Goal: Task Accomplishment & Management: Manage account settings

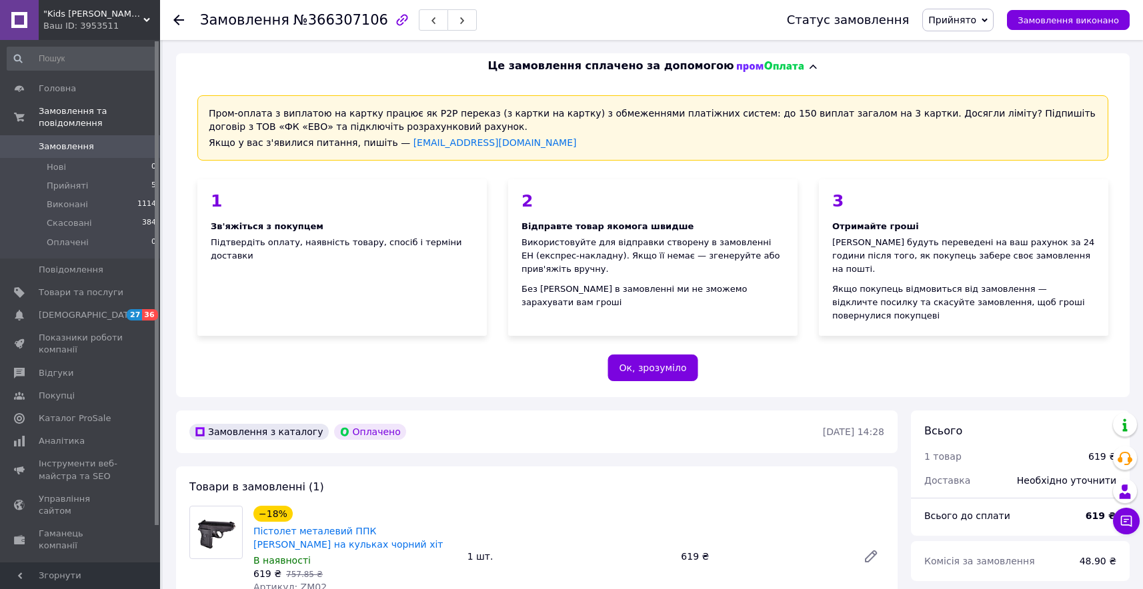
scroll to position [693, 0]
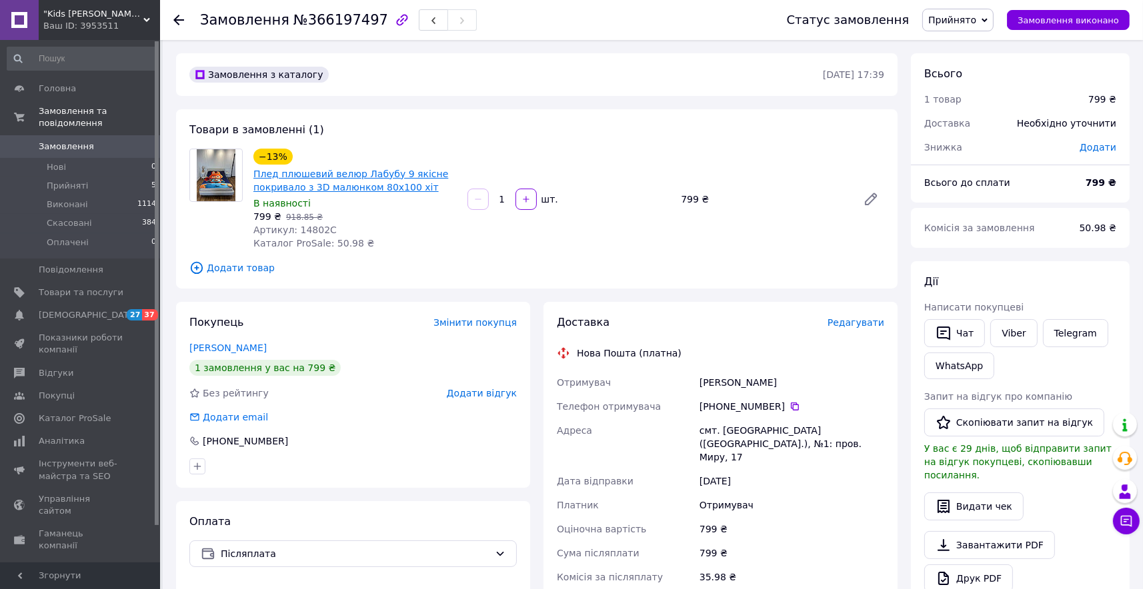
click at [325, 177] on link "Плед плюшевий велюр Лабубу 9 якісне покривало з 3D малюнком 80х100 хіт" at bounding box center [350, 181] width 195 height 24
click at [229, 346] on link "[PERSON_NAME]" at bounding box center [227, 348] width 77 height 11
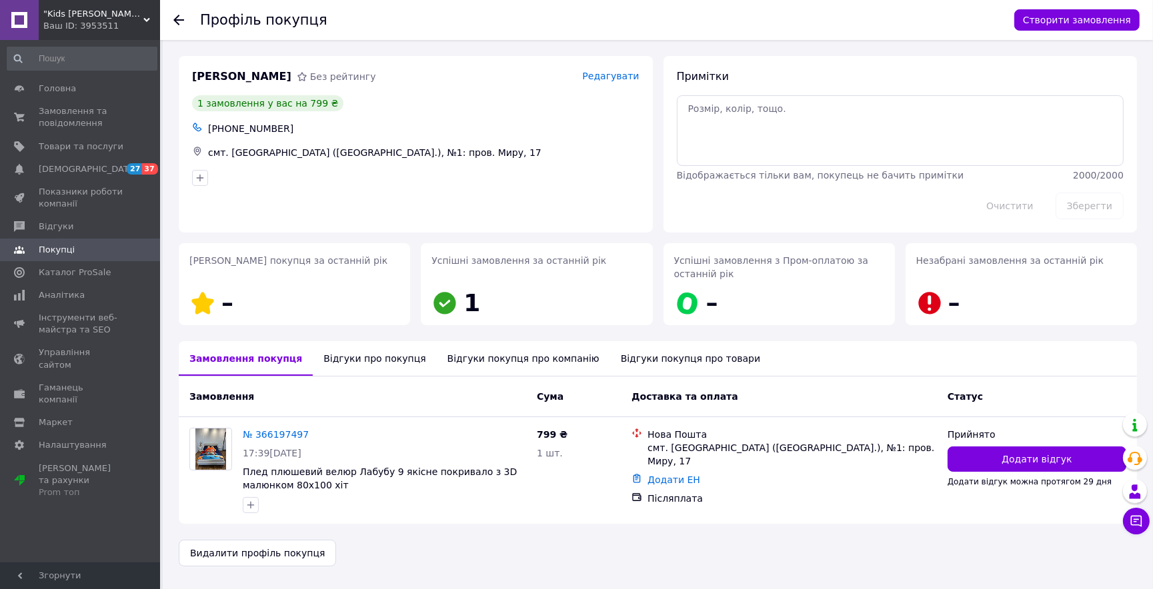
click at [345, 364] on div "Відгуки про покупця" at bounding box center [374, 358] width 123 height 35
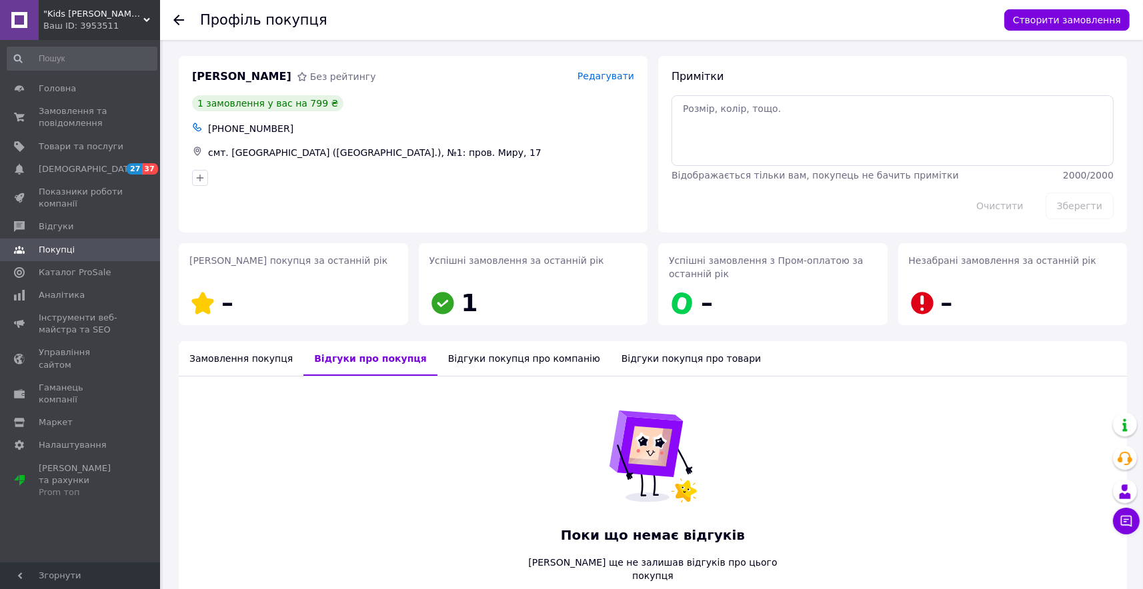
click at [234, 363] on div "Замовлення покупця" at bounding box center [241, 358] width 125 height 35
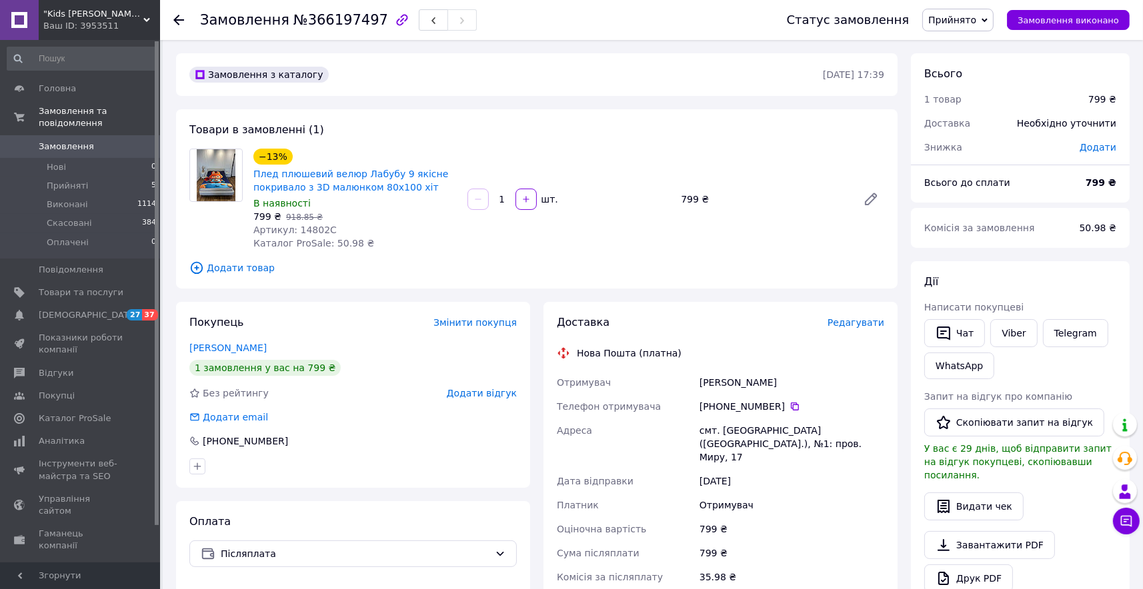
click at [394, 18] on icon "button" at bounding box center [402, 20] width 16 height 16
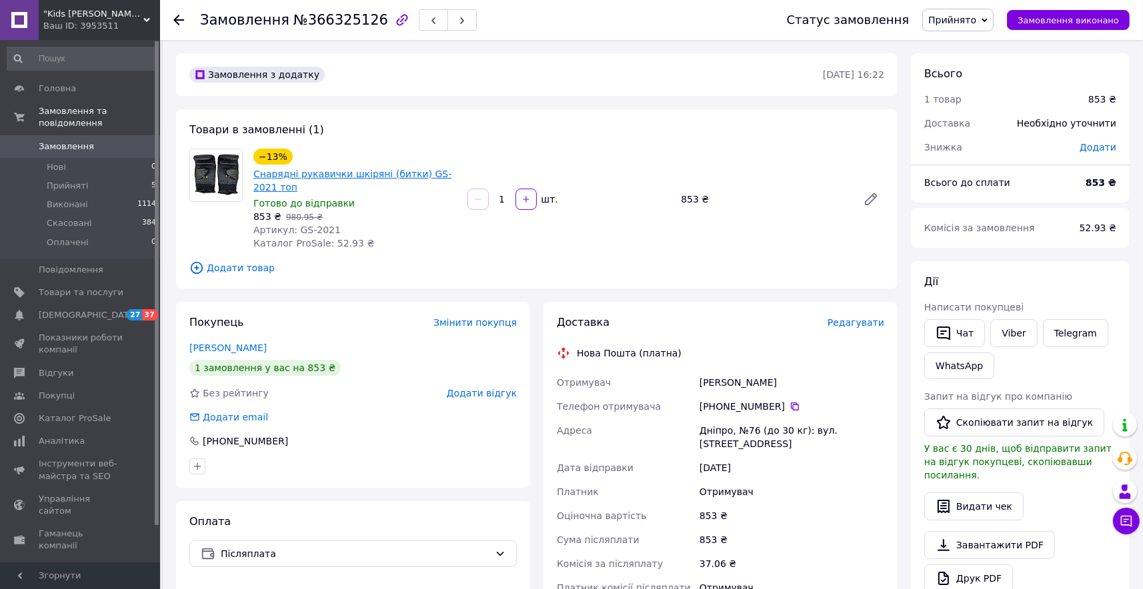
click at [362, 171] on link "Снарядні рукавички шкіряні (битки) GS-2021 топ" at bounding box center [352, 181] width 198 height 24
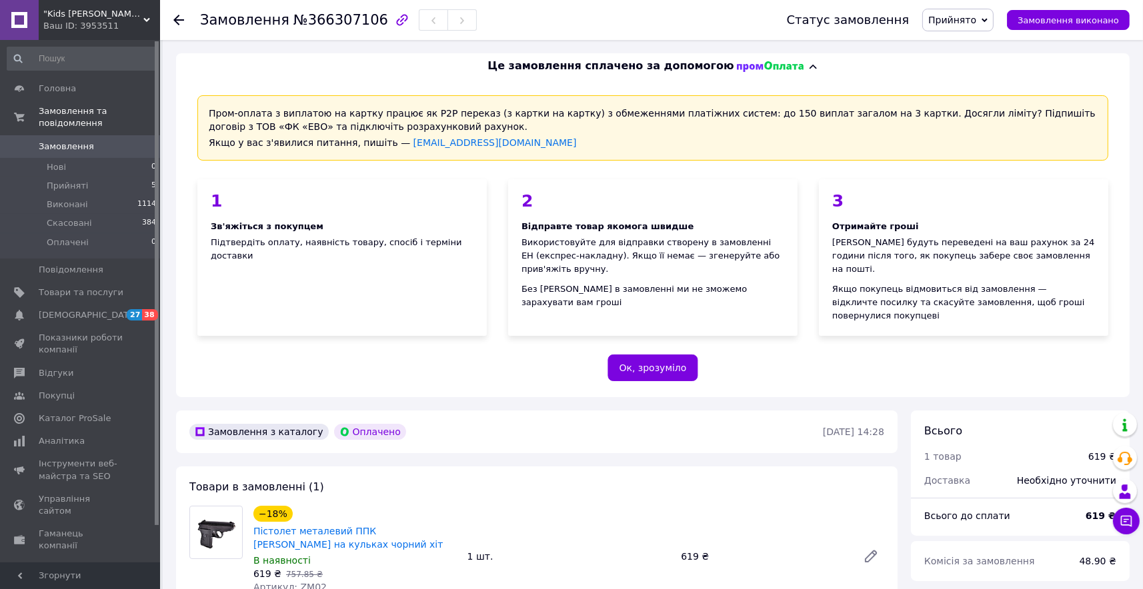
scroll to position [267, 0]
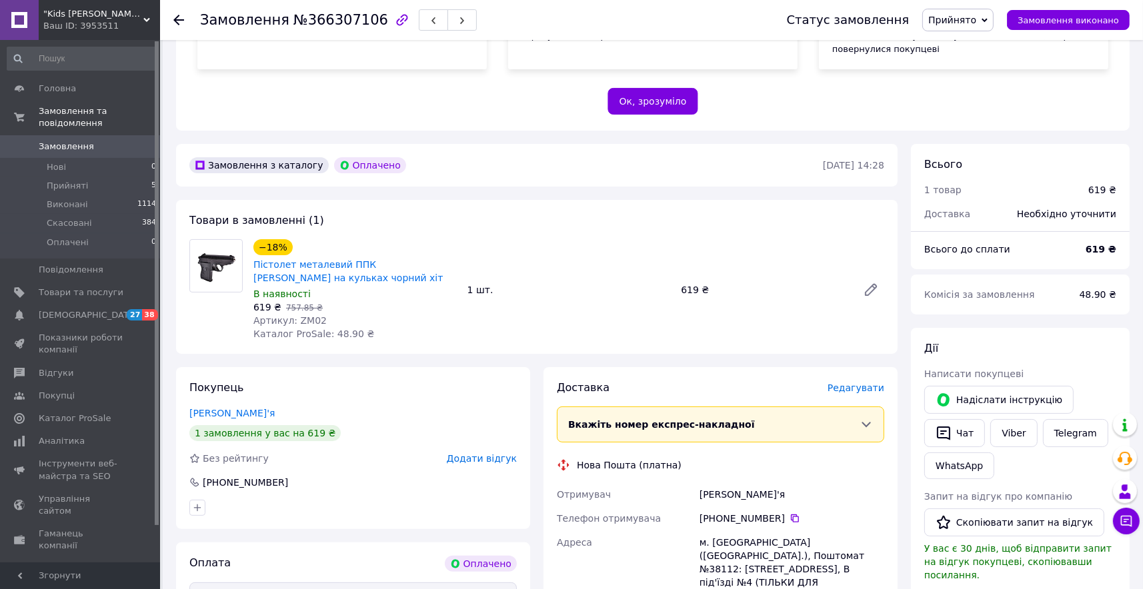
drag, startPoint x: 283, startPoint y: 458, endPoint x: 219, endPoint y: 458, distance: 64.0
click at [219, 476] on div "+380 66 887 76 68" at bounding box center [353, 482] width 330 height 13
copy div "0 66 887 76 68"
